Goal: Task Accomplishment & Management: Manage account settings

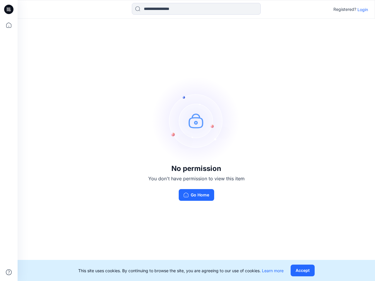
click at [187, 140] on img at bounding box center [196, 121] width 88 height 88
click at [9, 9] on icon at bounding box center [9, 9] width 2 height 0
click at [9, 25] on icon at bounding box center [8, 25] width 13 height 13
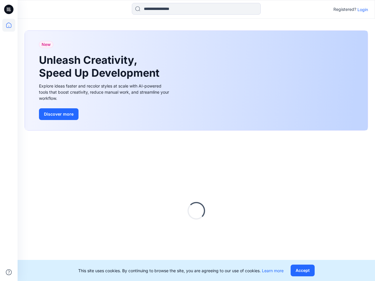
click at [9, 272] on icon at bounding box center [9, 272] width 6 height 6
click at [196, 9] on input at bounding box center [196, 9] width 129 height 12
click at [362, 9] on p "Login" at bounding box center [362, 9] width 11 height 6
click at [302, 270] on button "Accept" at bounding box center [302, 271] width 24 height 12
